Goal: Task Accomplishment & Management: Use online tool/utility

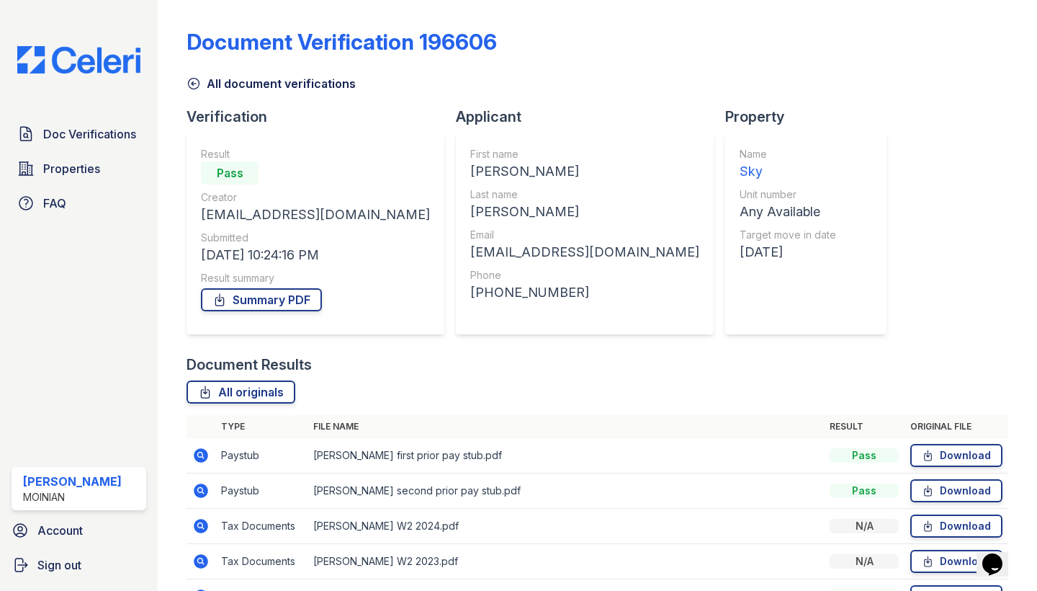
click at [470, 247] on div "[EMAIL_ADDRESS][DOMAIN_NAME]" at bounding box center [584, 252] width 229 height 20
copy div "[EMAIL_ADDRESS][DOMAIN_NAME]"
click at [470, 300] on div "[PHONE_NUMBER]" at bounding box center [584, 292] width 229 height 20
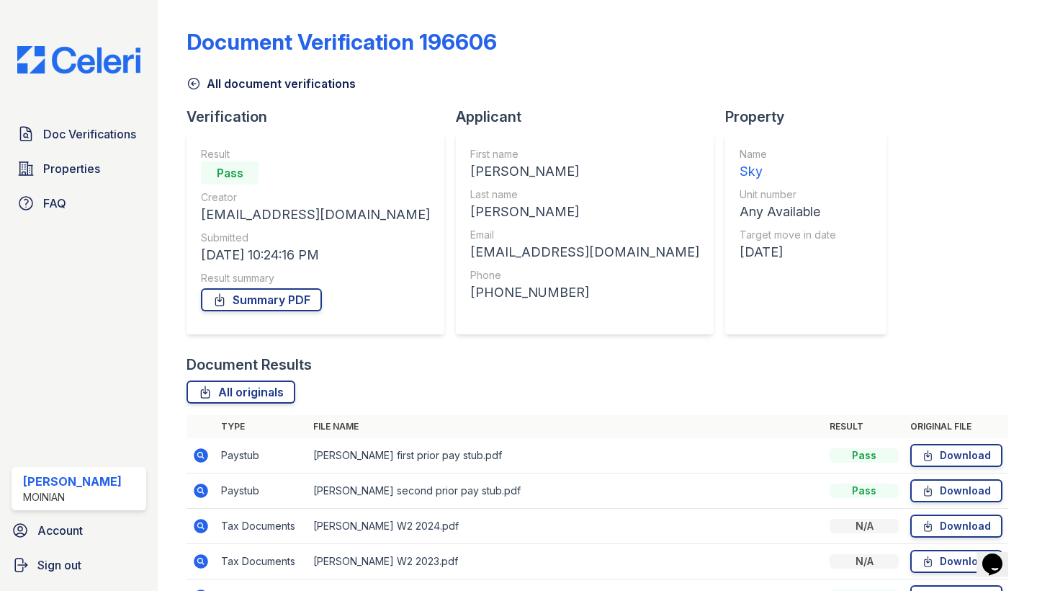
click at [470, 294] on div "[PHONE_NUMBER]" at bounding box center [584, 292] width 229 height 20
copy div "17242552119"
